Goal: Information Seeking & Learning: Learn about a topic

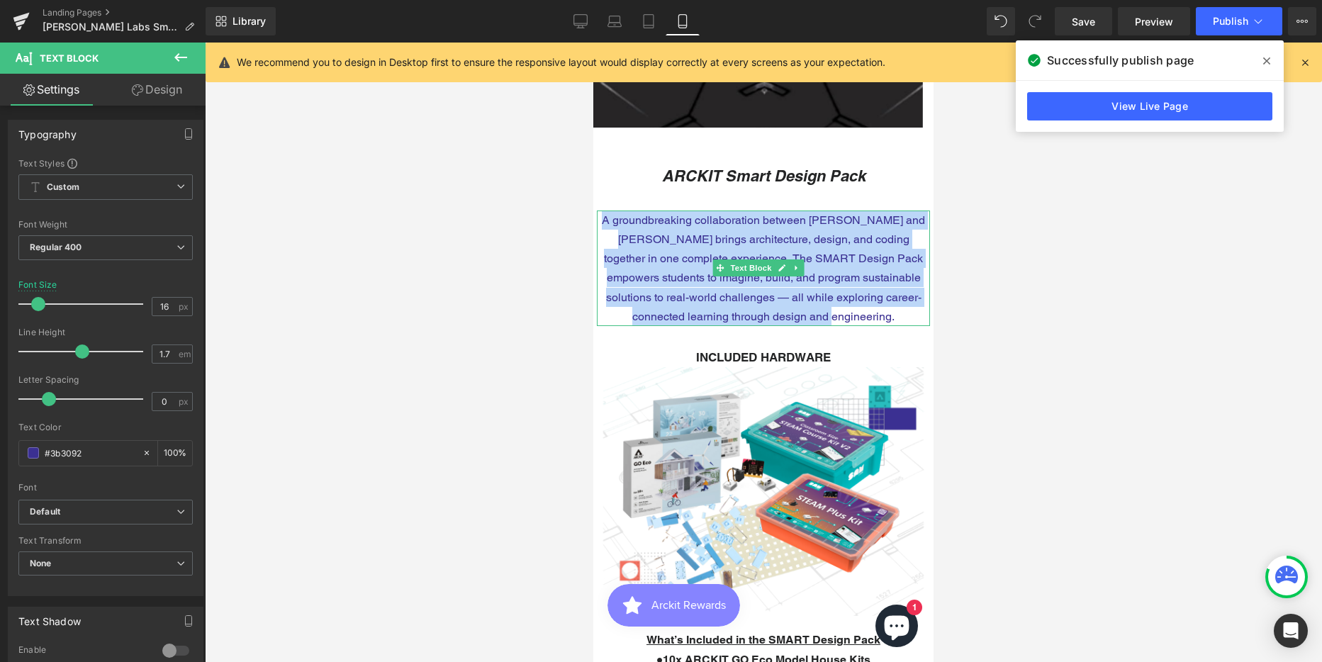
scroll to position [5932, 330]
click at [708, 230] on p "A groundbreaking collaboration between [PERSON_NAME] and [PERSON_NAME] brings a…" at bounding box center [763, 269] width 333 height 116
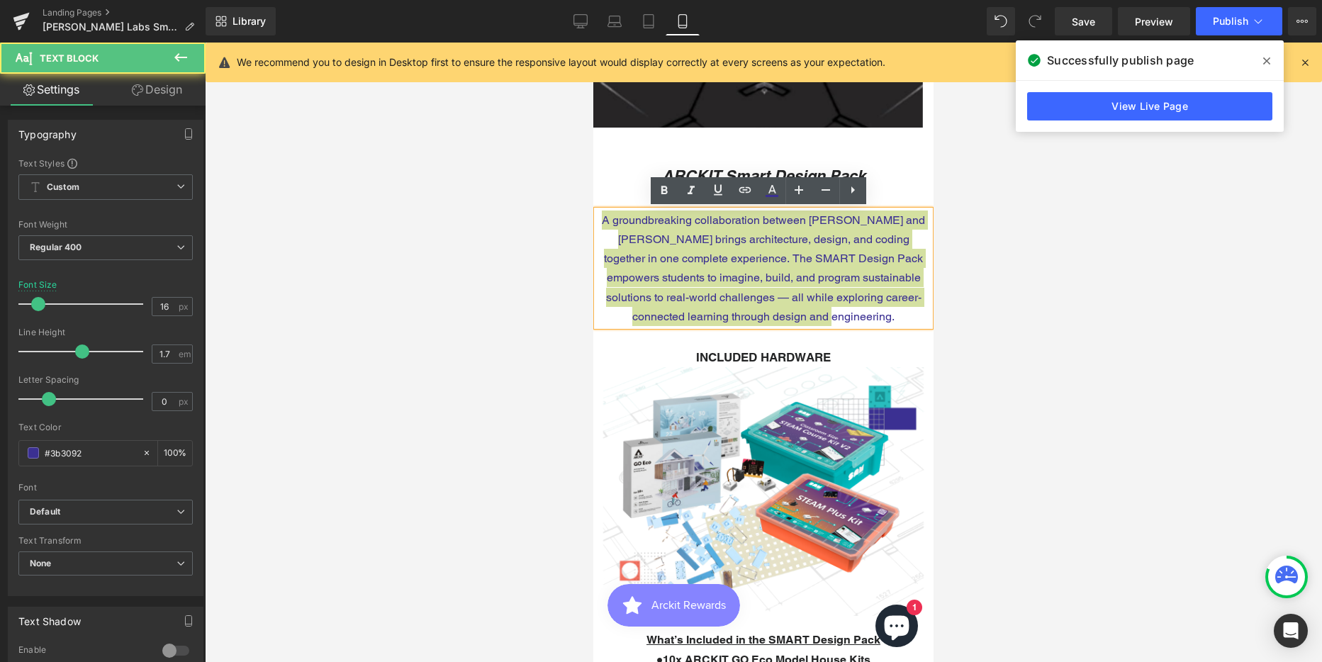
click at [993, 307] on div at bounding box center [763, 353] width 1117 height 620
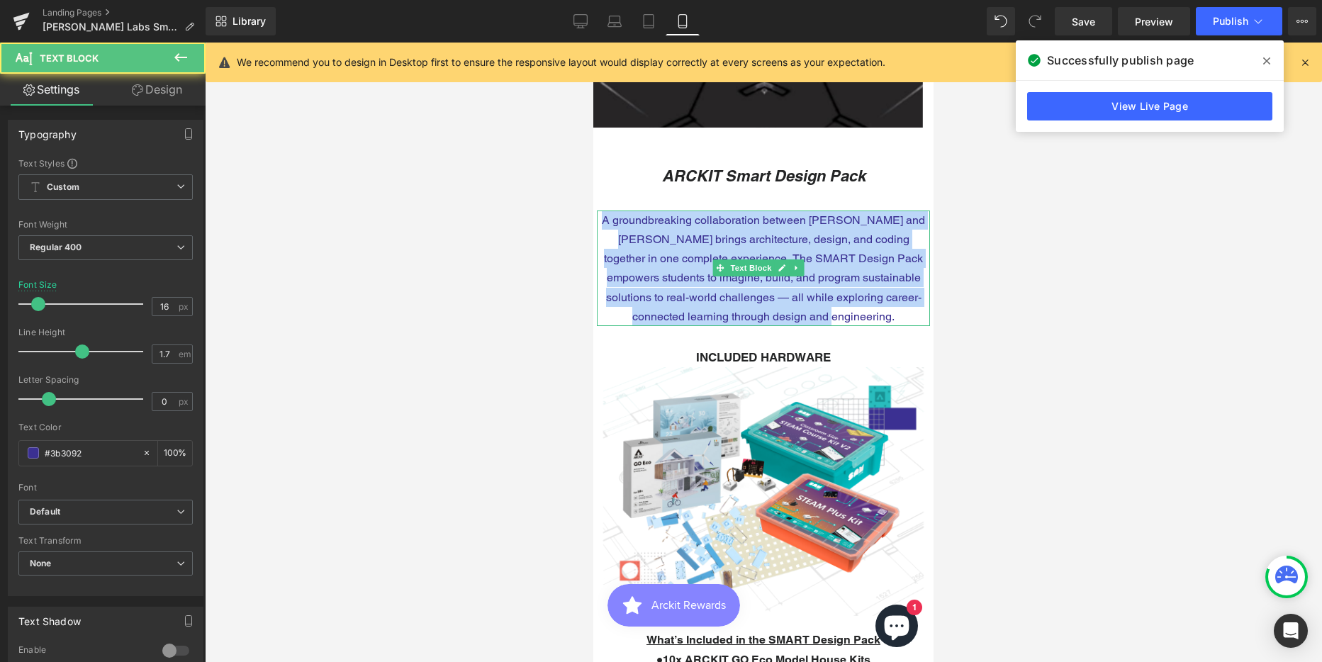
click at [868, 316] on p "A groundbreaking collaboration between [PERSON_NAME] and [PERSON_NAME] brings a…" at bounding box center [763, 269] width 333 height 116
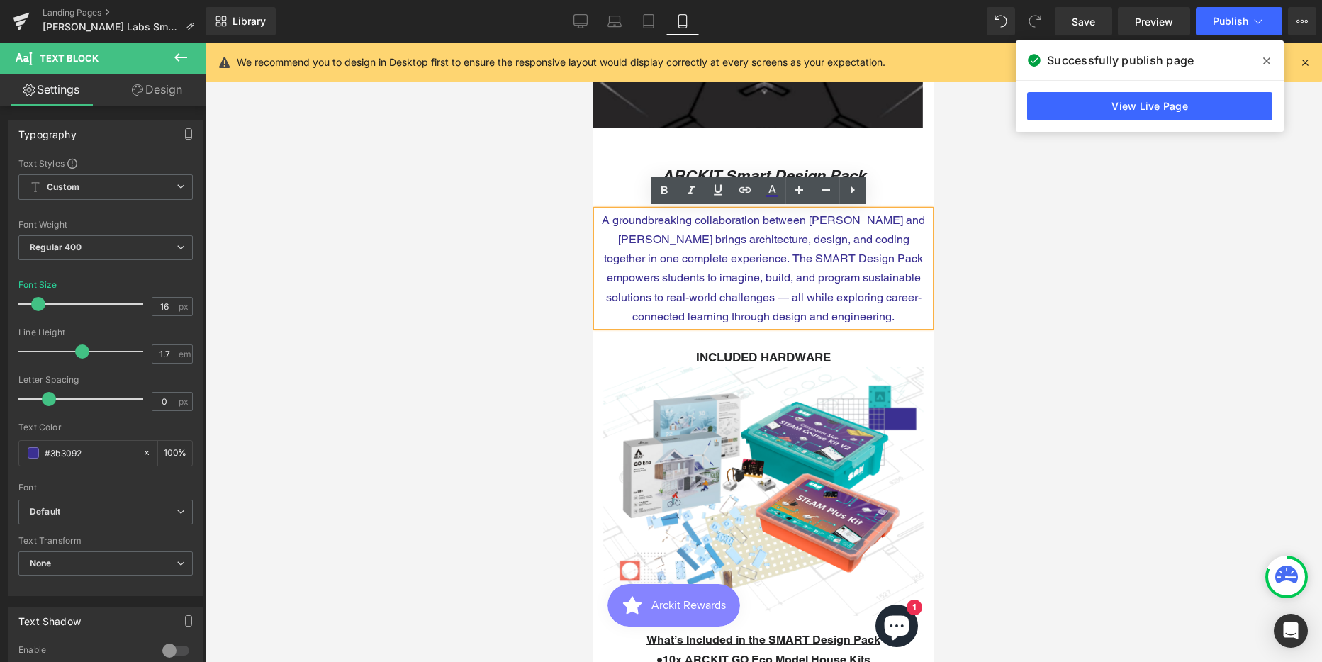
drag, startPoint x: 578, startPoint y: 20, endPoint x: 571, endPoint y: 35, distance: 17.4
click at [579, 21] on icon at bounding box center [581, 21] width 14 height 14
type input "100"
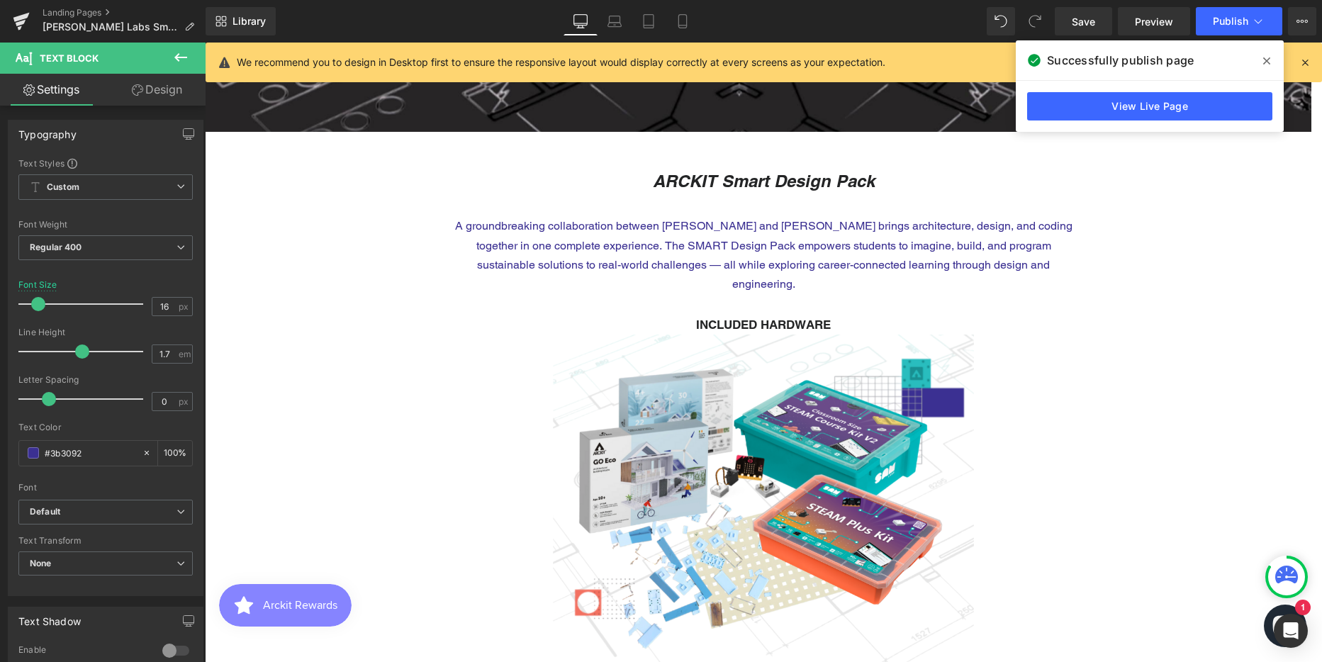
scroll to position [7, 7]
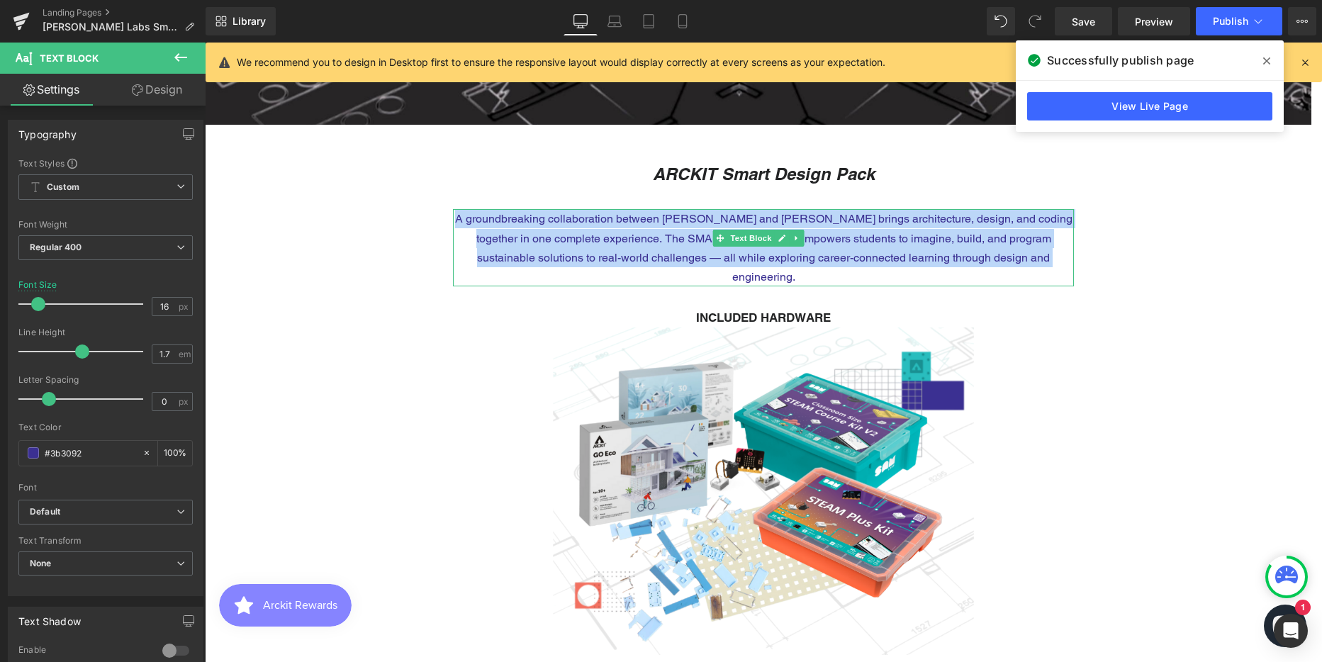
drag, startPoint x: 457, startPoint y: 218, endPoint x: 1026, endPoint y: 255, distance: 569.8
click at [1026, 255] on p "A groundbreaking collaboration between [PERSON_NAME] and [PERSON_NAME] brings a…" at bounding box center [763, 247] width 621 height 77
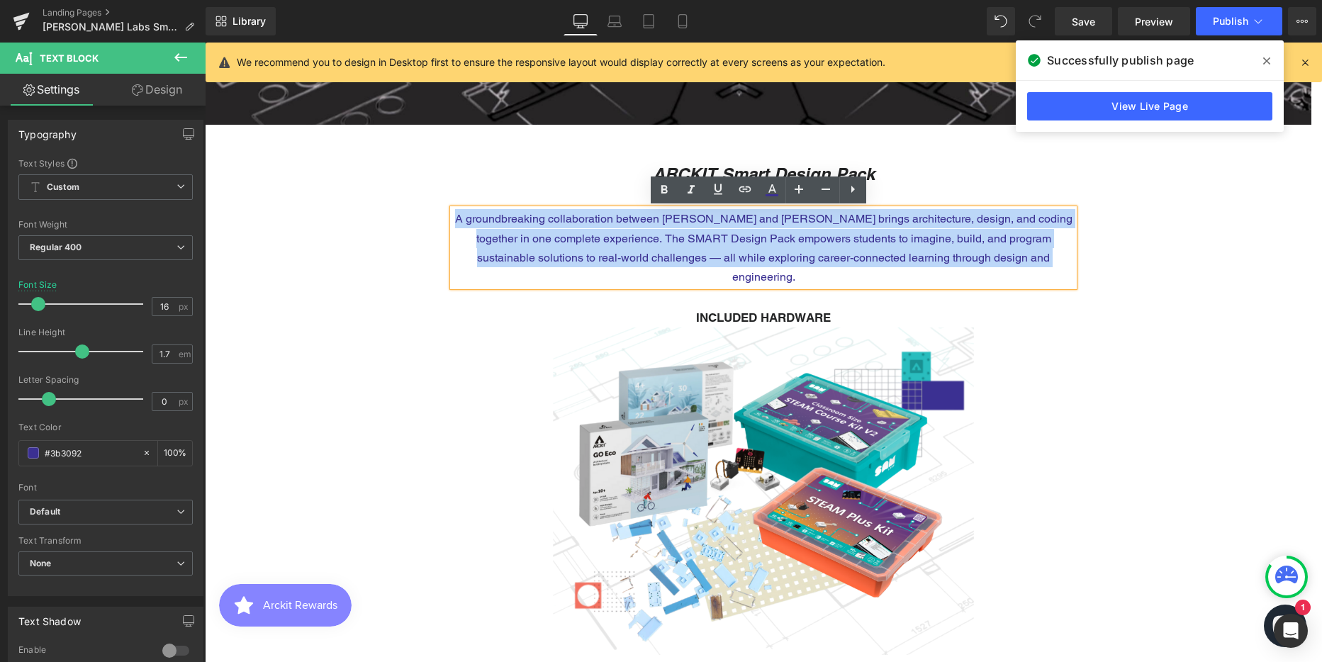
copy p "A groundbreaking collaboration between [PERSON_NAME] and [PERSON_NAME] brings a…"
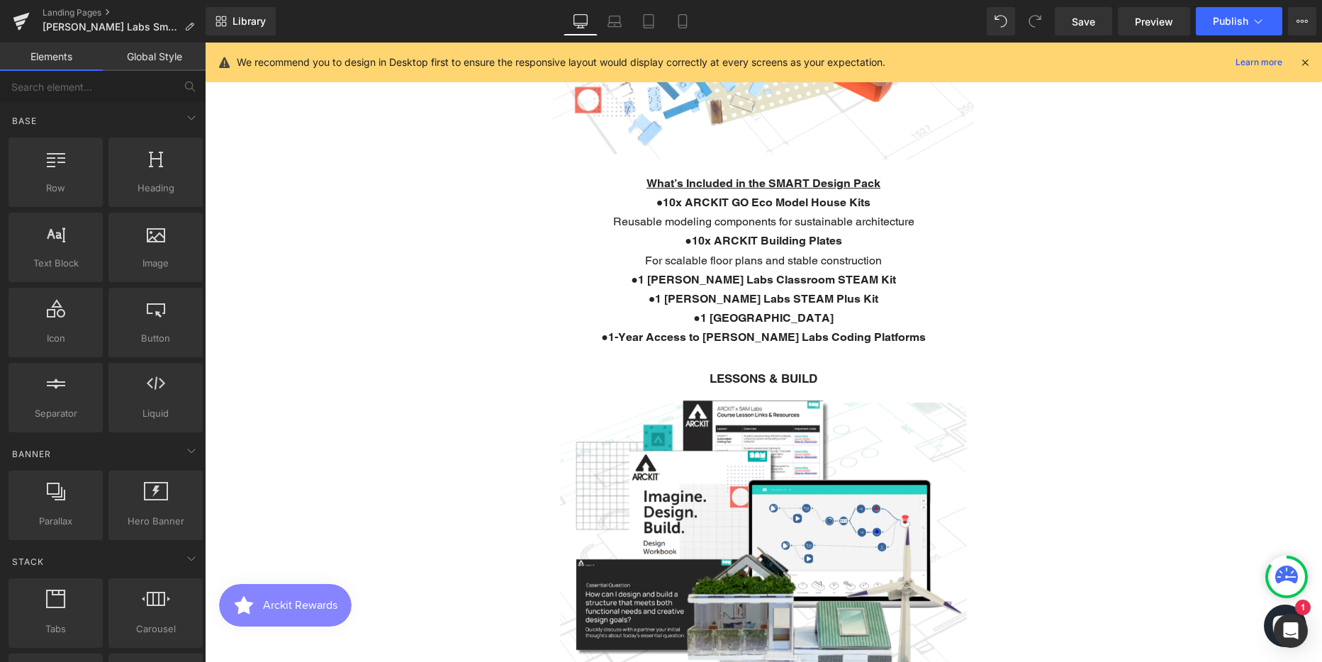
scroll to position [915, 0]
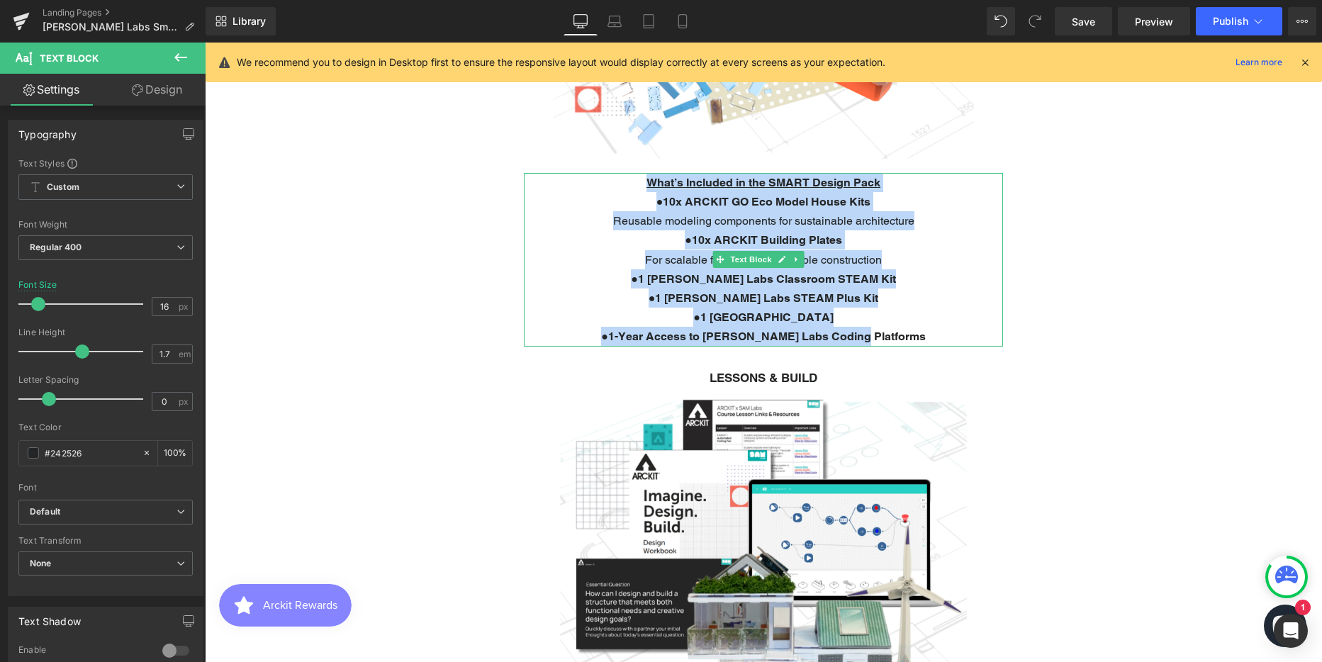
drag, startPoint x: 641, startPoint y: 160, endPoint x: 900, endPoint y: 312, distance: 300.6
click at [900, 312] on div "What’s Included in the SMART Design Pack ● 10x ARCKIT GO Eco Model House Kits R…" at bounding box center [763, 260] width 479 height 174
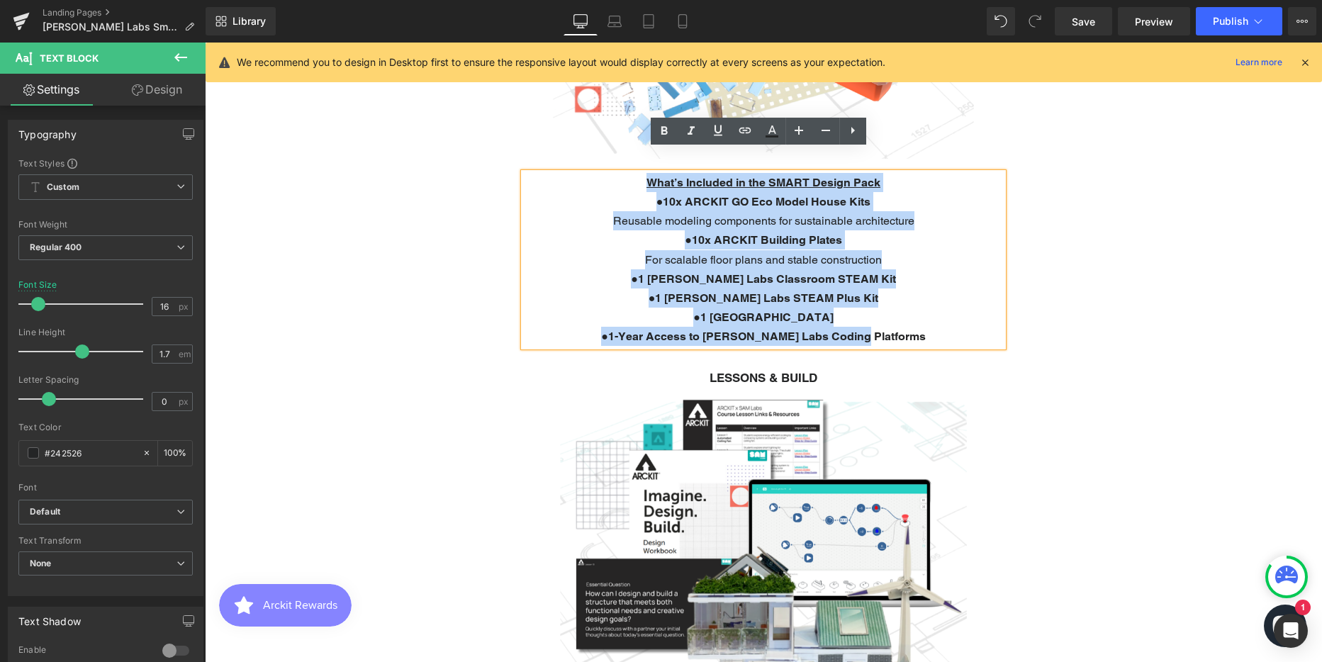
copy div "What’s Included in the SMART Design Pack ● 10x ARCKIT GO Eco Model House Kits R…"
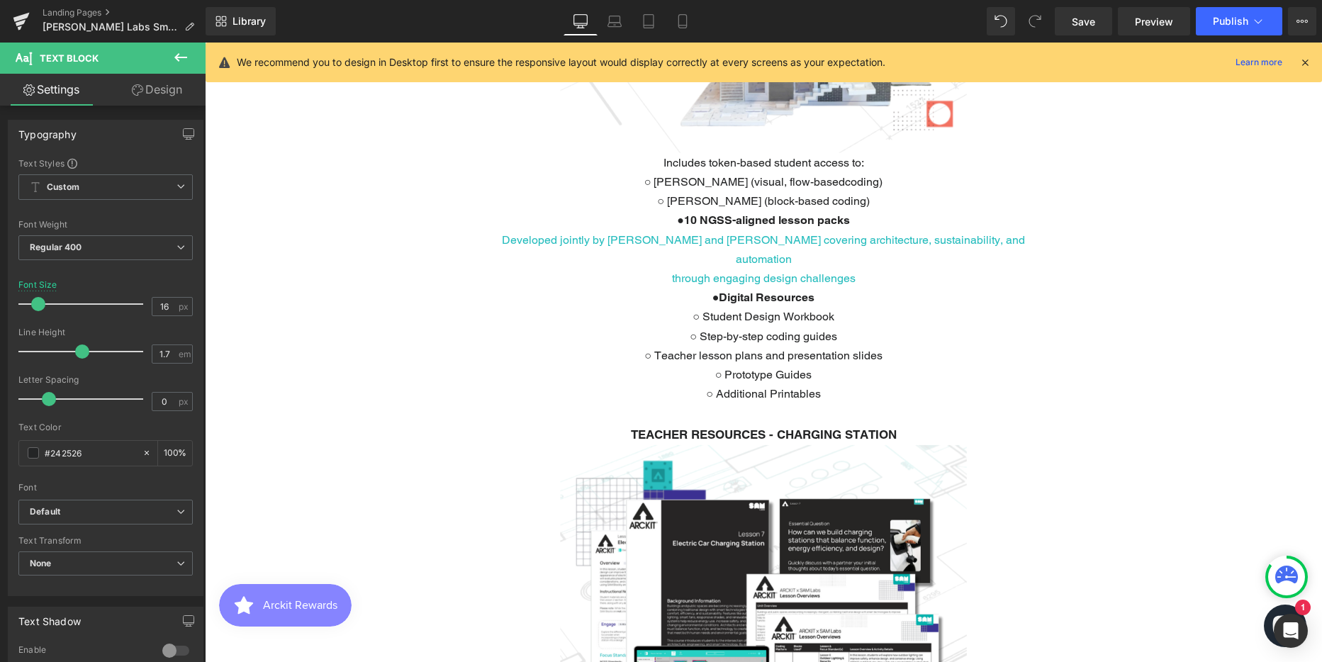
scroll to position [1482, 0]
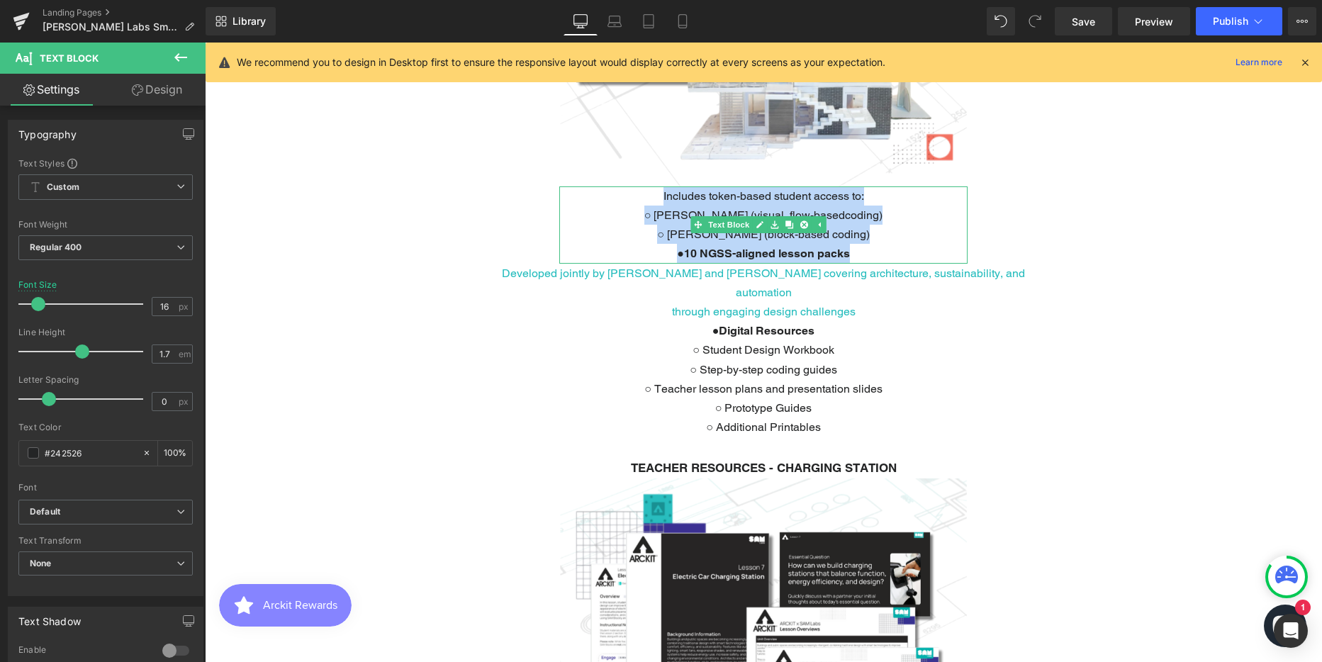
drag, startPoint x: 656, startPoint y: 165, endPoint x: 876, endPoint y: 233, distance: 230.5
click at [876, 233] on div "Includes token-based student access to: ○ [PERSON_NAME] (visual, flow-basedcodi…" at bounding box center [763, 224] width 408 height 77
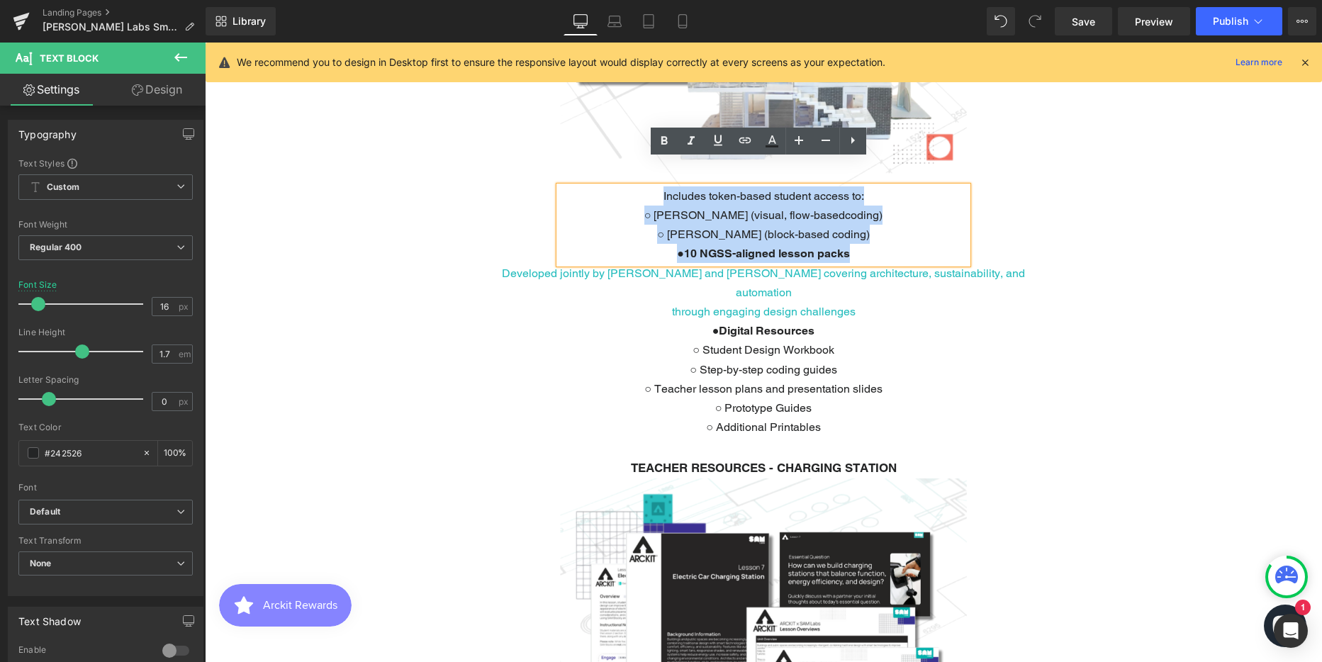
copy div "Includes token-based student access to: ○ [PERSON_NAME] (visual, flow-basedcodi…"
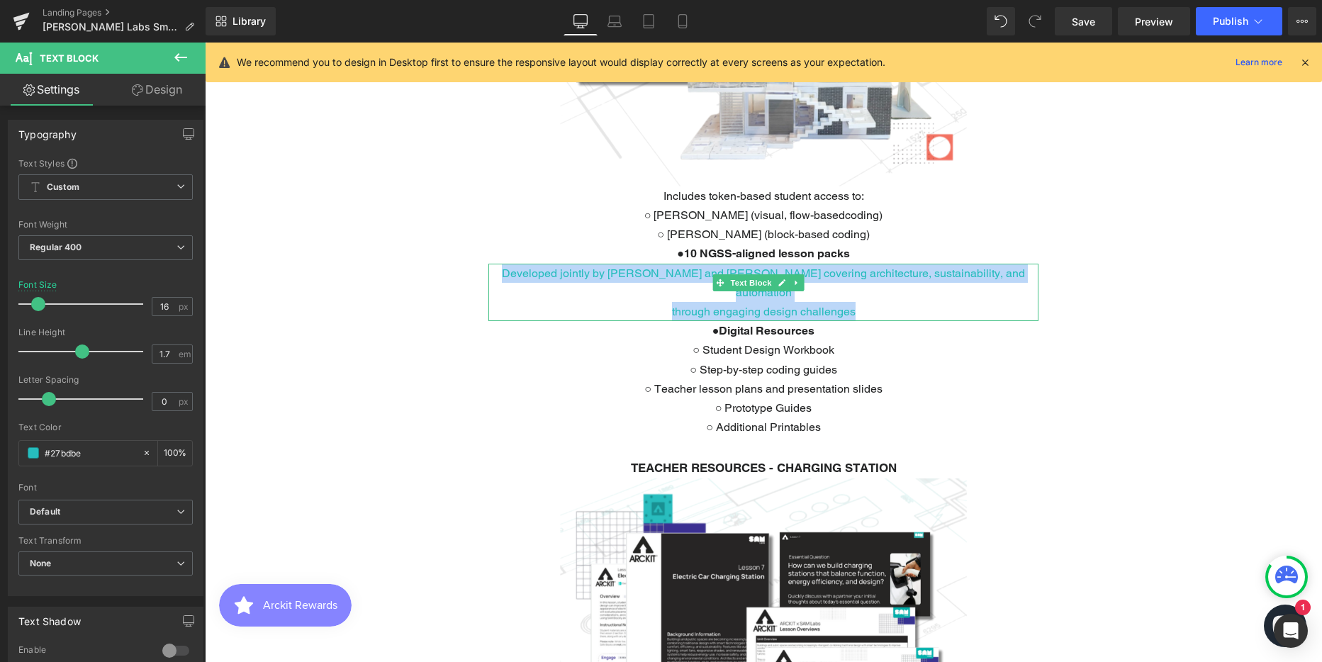
drag, startPoint x: 506, startPoint y: 245, endPoint x: 878, endPoint y: 259, distance: 372.5
click at [878, 264] on div "Developed jointly by [PERSON_NAME] and [PERSON_NAME] covering architecture, sus…" at bounding box center [763, 293] width 550 height 58
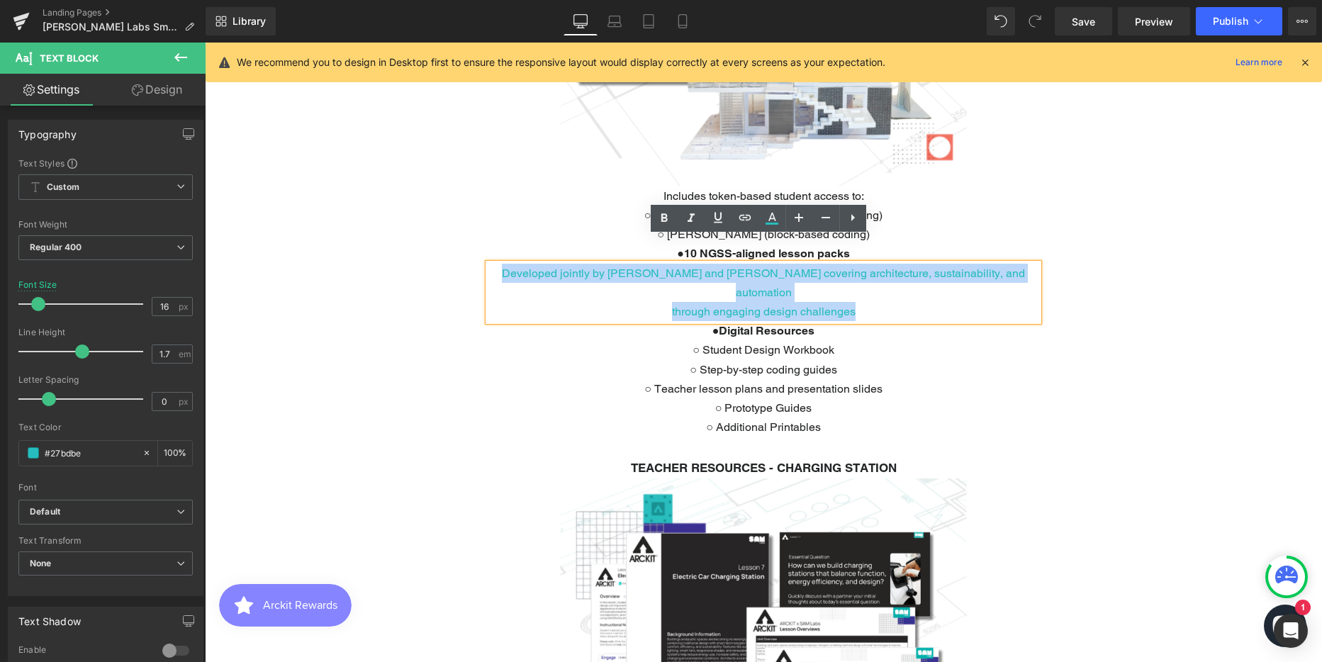
click at [895, 398] on p "○ Prototype Guides" at bounding box center [763, 407] width 408 height 19
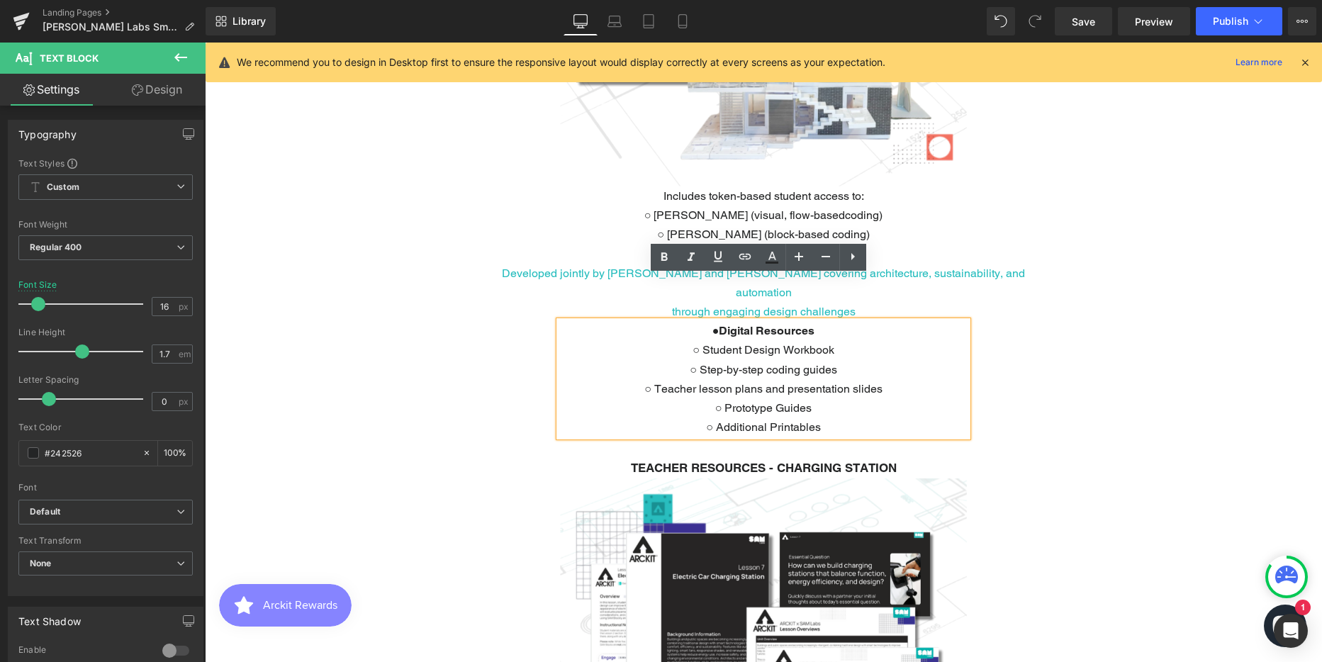
drag, startPoint x: 695, startPoint y: 289, endPoint x: 849, endPoint y: 381, distance: 179.6
click at [849, 381] on div "● Digital Resources ○ Student Design Workbook ○ Step-by-step coding guides ○ Te…" at bounding box center [763, 379] width 408 height 116
copy div "● Digital Resources ○ Student Design Workbook ○ Step-by-step coding guides ○ Te…"
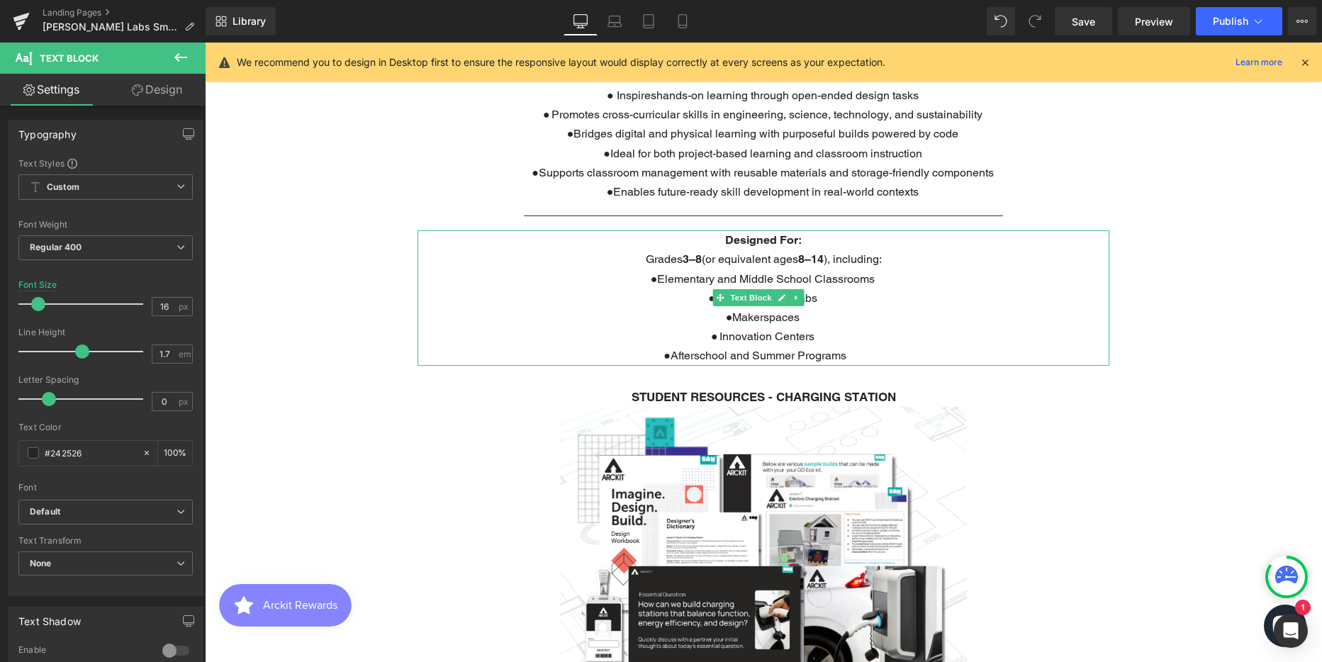
scroll to position [2262, 0]
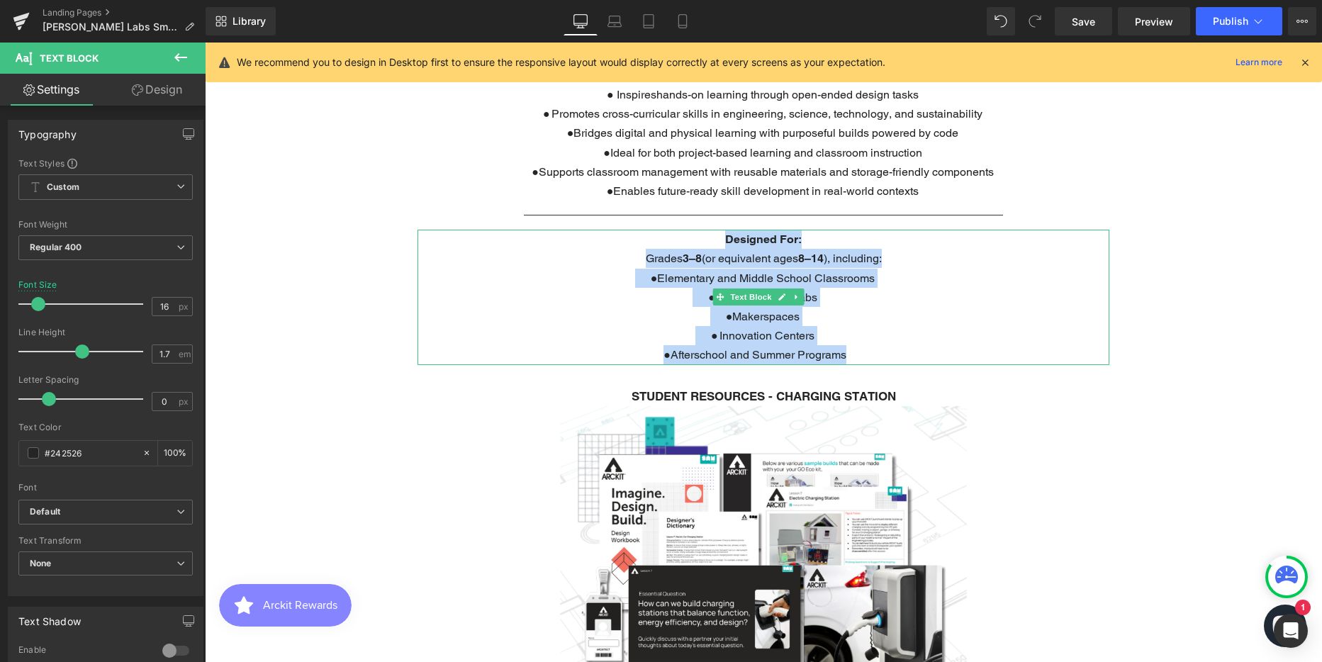
drag, startPoint x: 850, startPoint y: 307, endPoint x: 654, endPoint y: 196, distance: 225.4
click at [654, 230] on div "Designed For: Grades 3–8 (or equivalent ages [DEMOGRAPHIC_DATA] ), including: ●…" at bounding box center [764, 297] width 692 height 135
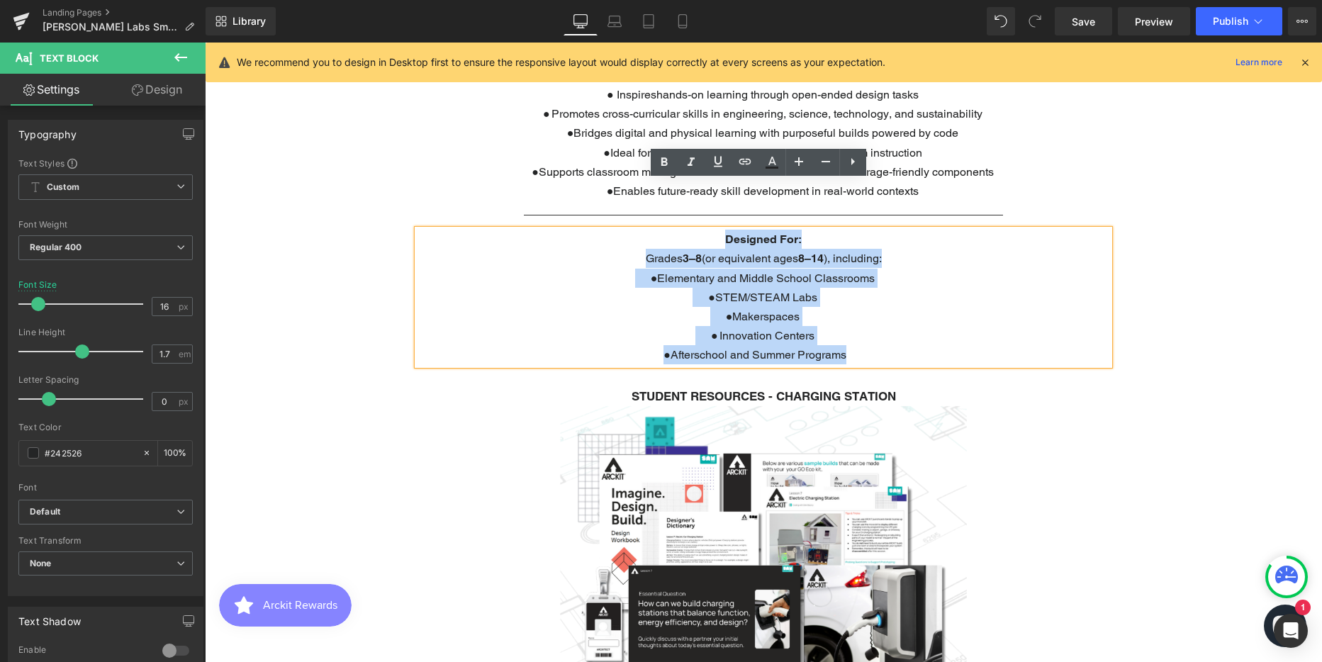
copy div "Designed For: Grades 3–8 (or equivalent ages [DEMOGRAPHIC_DATA] ), including: ●…"
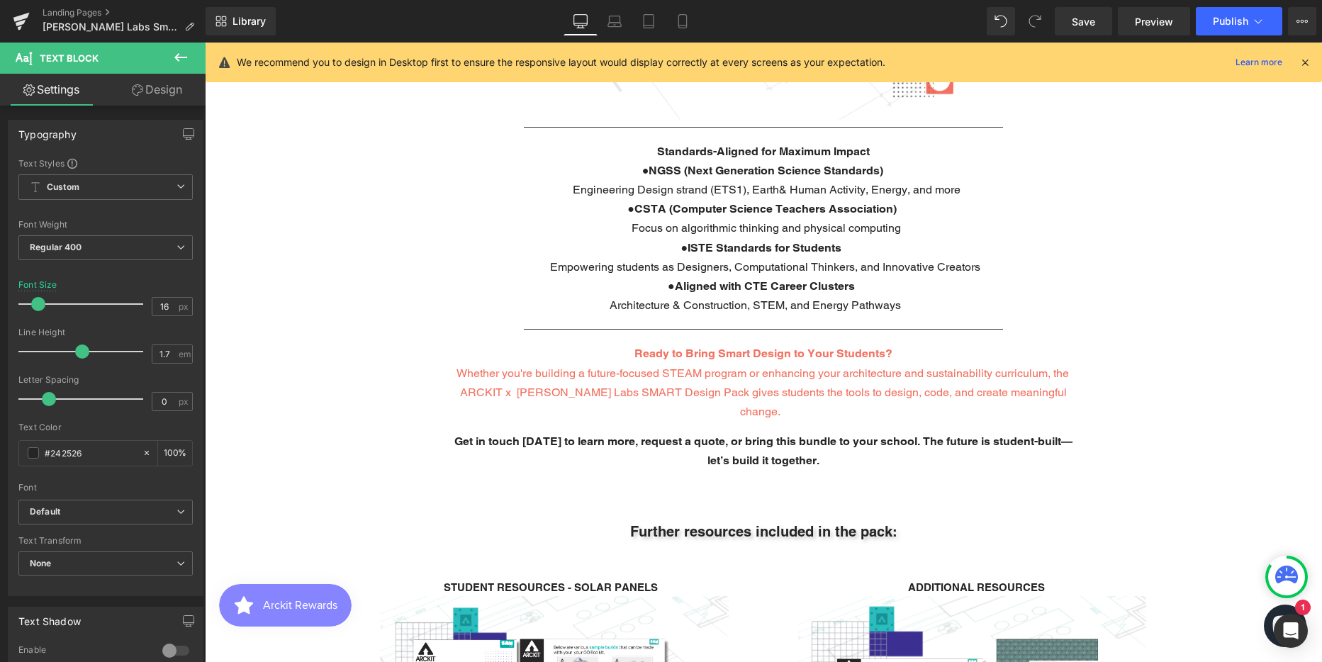
scroll to position [2900, 0]
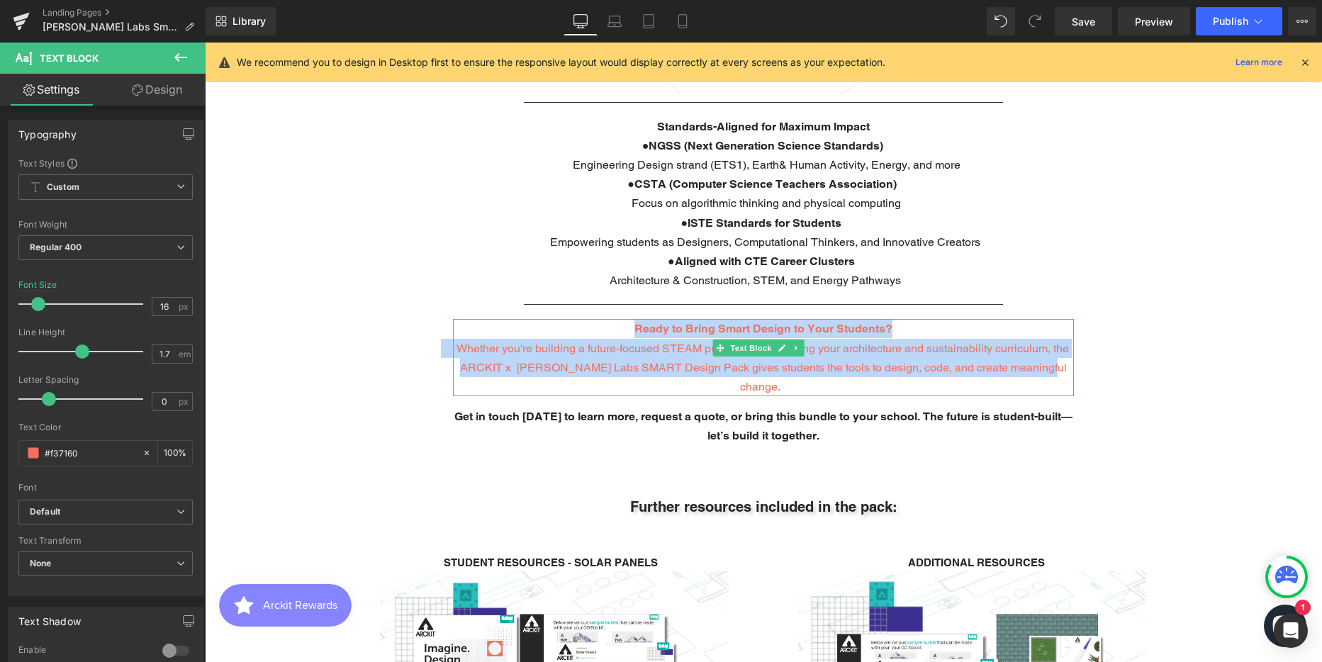
drag, startPoint x: 961, startPoint y: 309, endPoint x: 1056, endPoint y: 315, distance: 94.5
click at [1056, 319] on div "Ready to Bring Smart Design to Your Students? Whether you're building a future-…" at bounding box center [763, 357] width 621 height 77
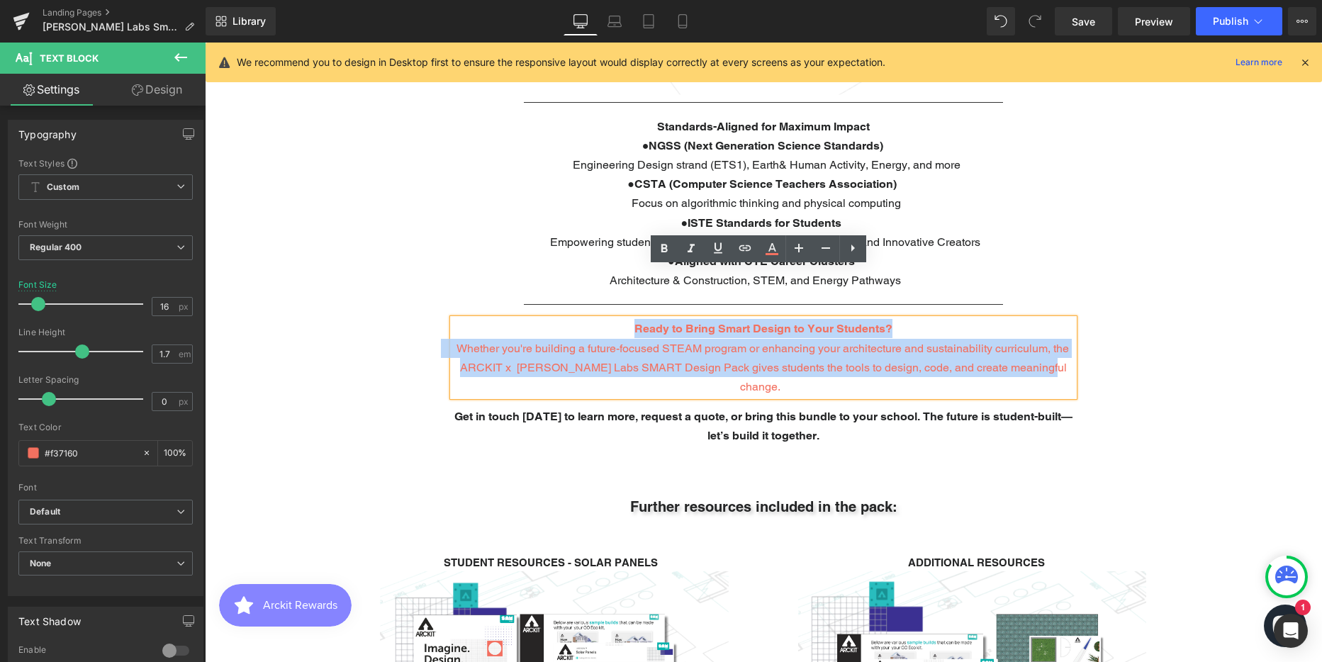
copy div "Ready to Bring Smart Design to Your Students? Whether you're building a future-…"
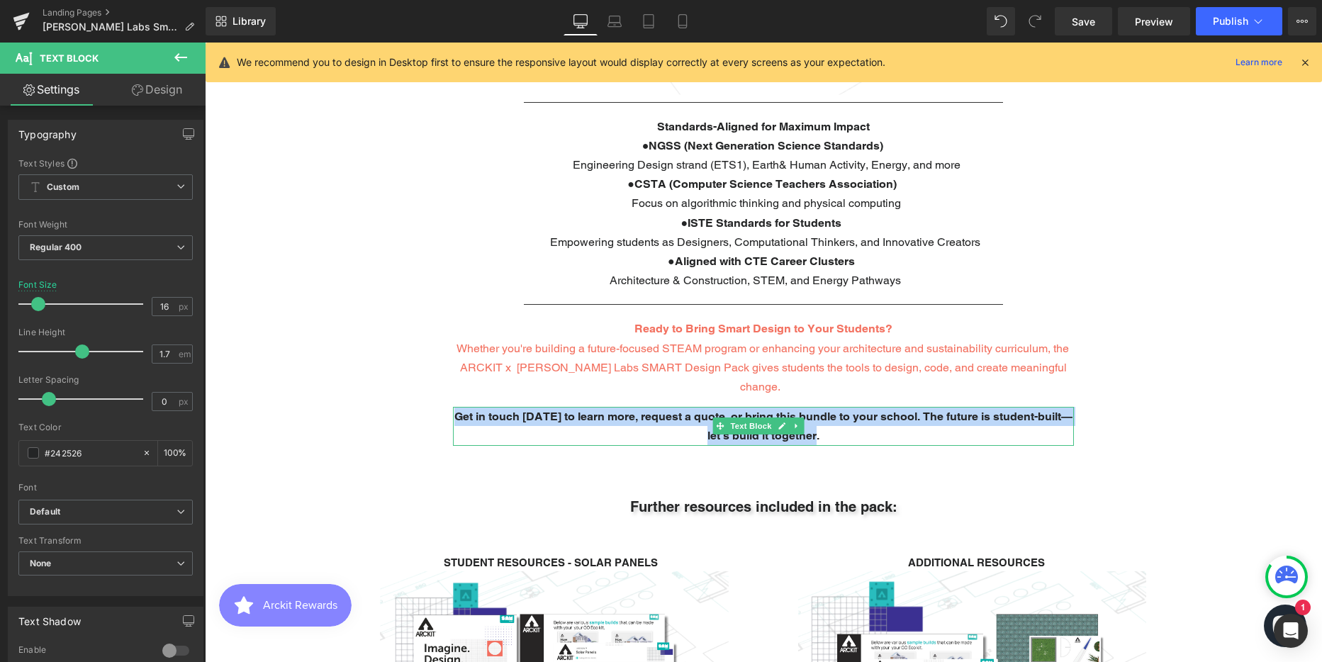
drag, startPoint x: 457, startPoint y: 347, endPoint x: 859, endPoint y: 365, distance: 402.4
click at [859, 407] on p "Get in touch [DATE] to learn more, request a quote, or bring this bundle to you…" at bounding box center [763, 426] width 621 height 38
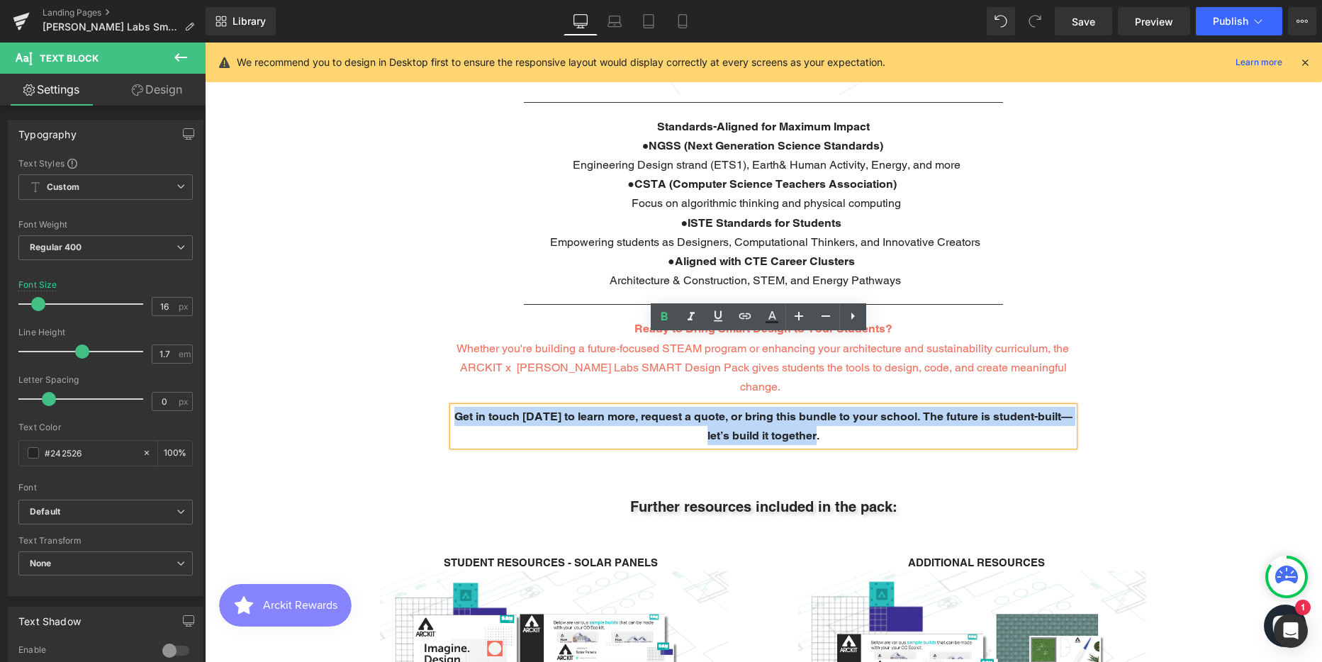
copy span "Get in touch [DATE] to learn more, request a quote, or bring this bundle to you…"
